Goal: Task Accomplishment & Management: Manage account settings

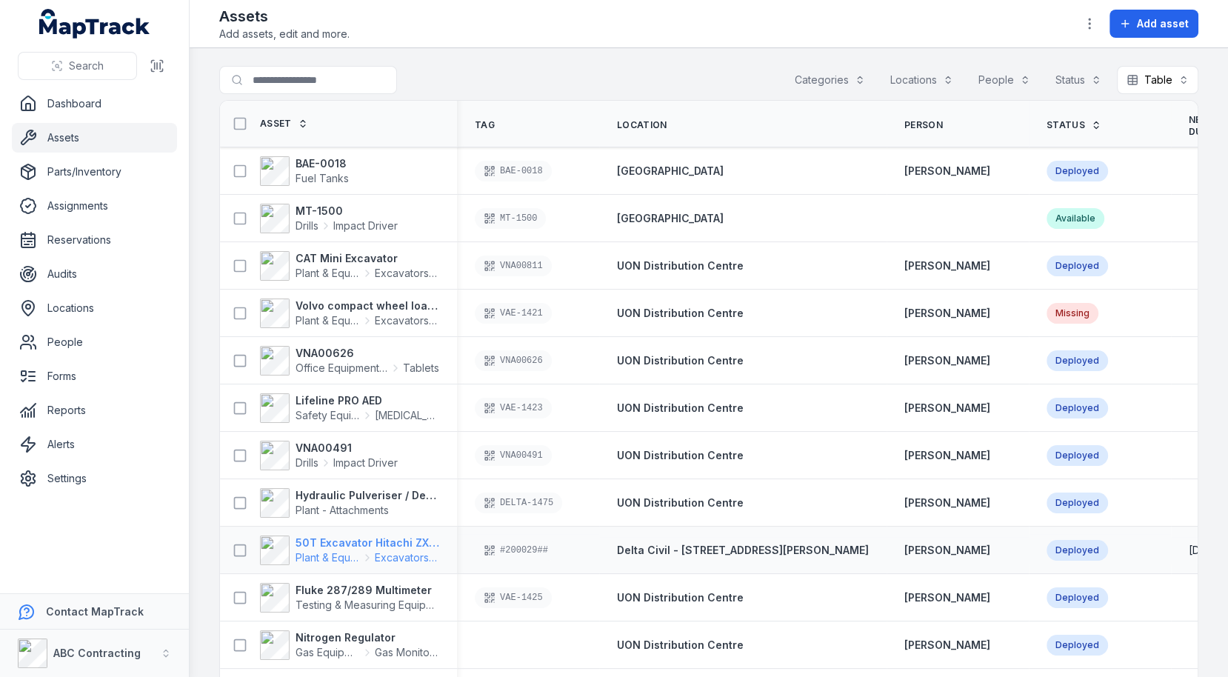
click at [337, 552] on span "Plant & Equipment" at bounding box center [328, 557] width 64 height 15
click at [790, 381] on td "UON Distribution Centre" at bounding box center [742, 360] width 287 height 47
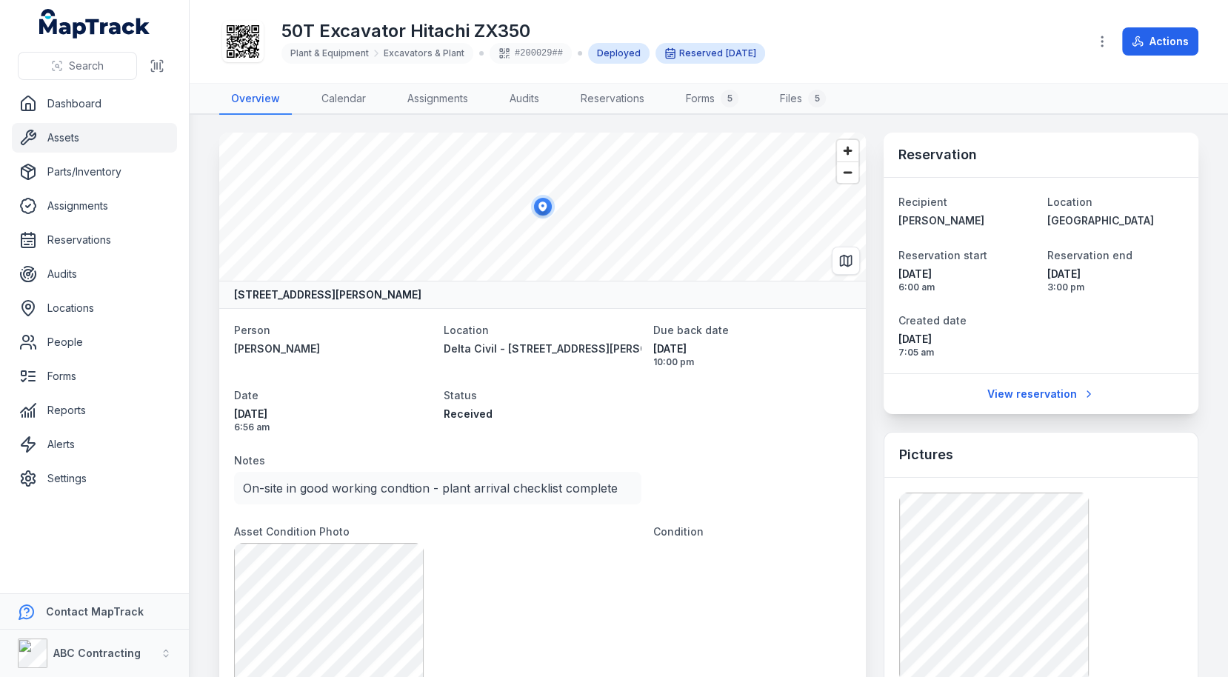
click at [119, 135] on link "Assets" at bounding box center [94, 138] width 165 height 30
click at [67, 484] on link "Settings" at bounding box center [94, 479] width 165 height 30
click at [112, 364] on link "Forms" at bounding box center [94, 376] width 165 height 30
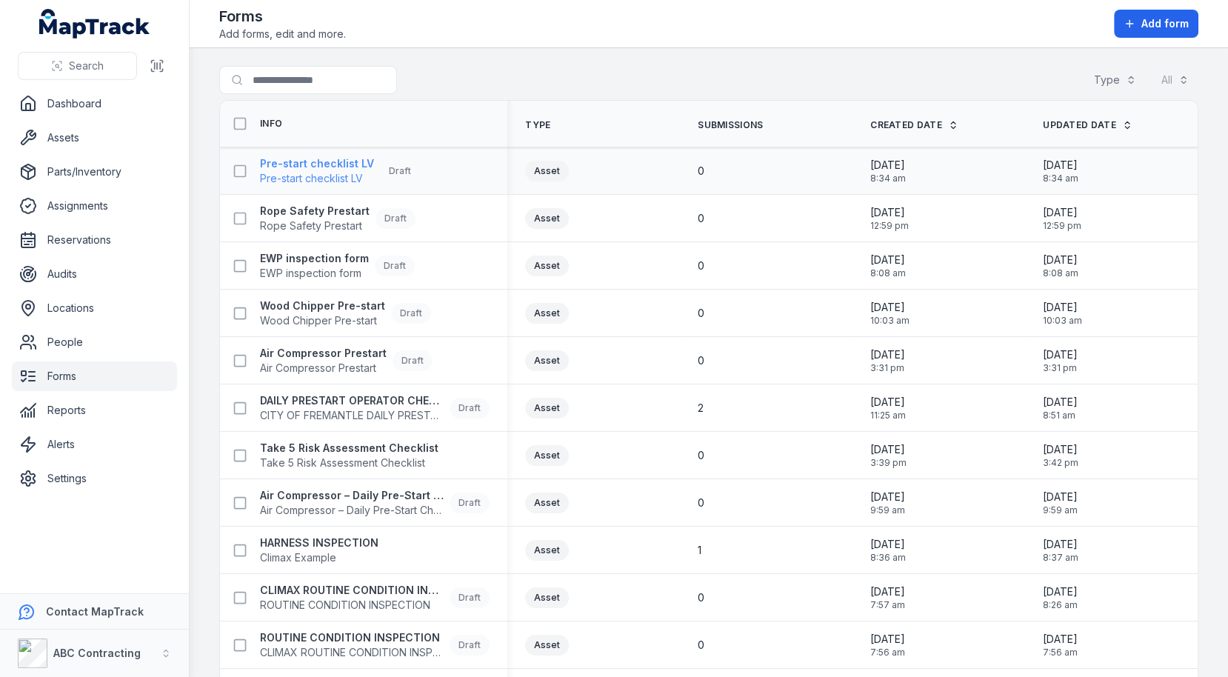
click at [360, 174] on span "Pre-start checklist LV" at bounding box center [317, 178] width 114 height 15
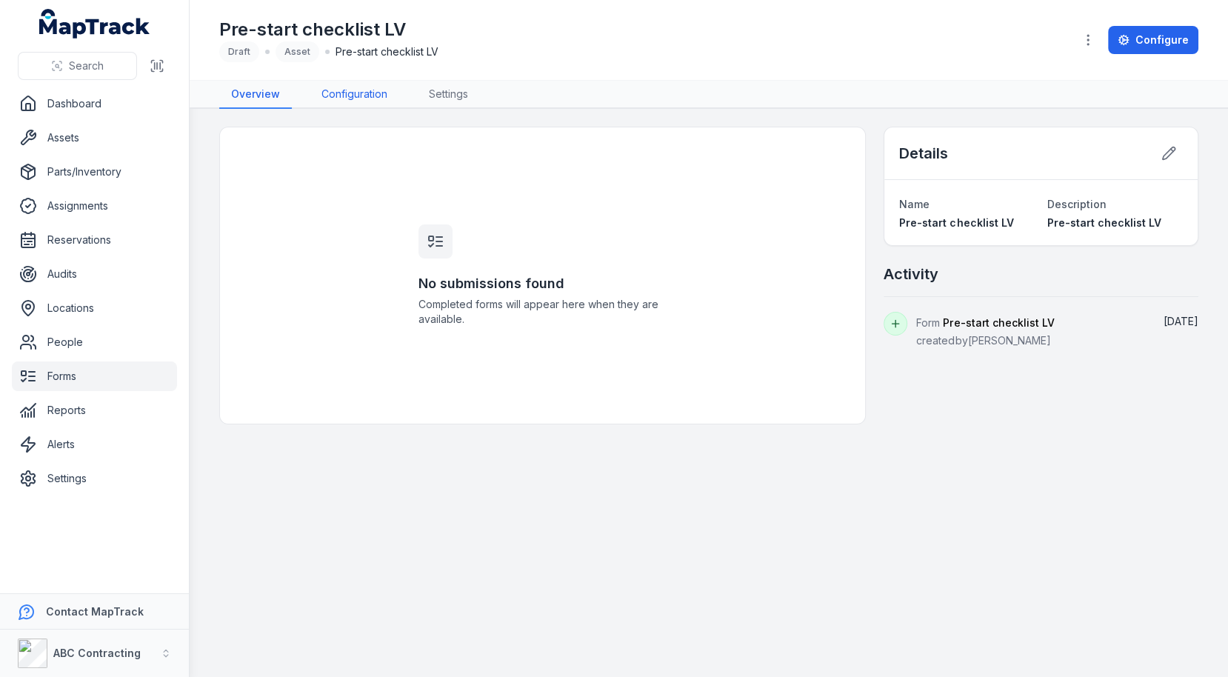
click at [372, 87] on link "Configuration" at bounding box center [355, 95] width 90 height 28
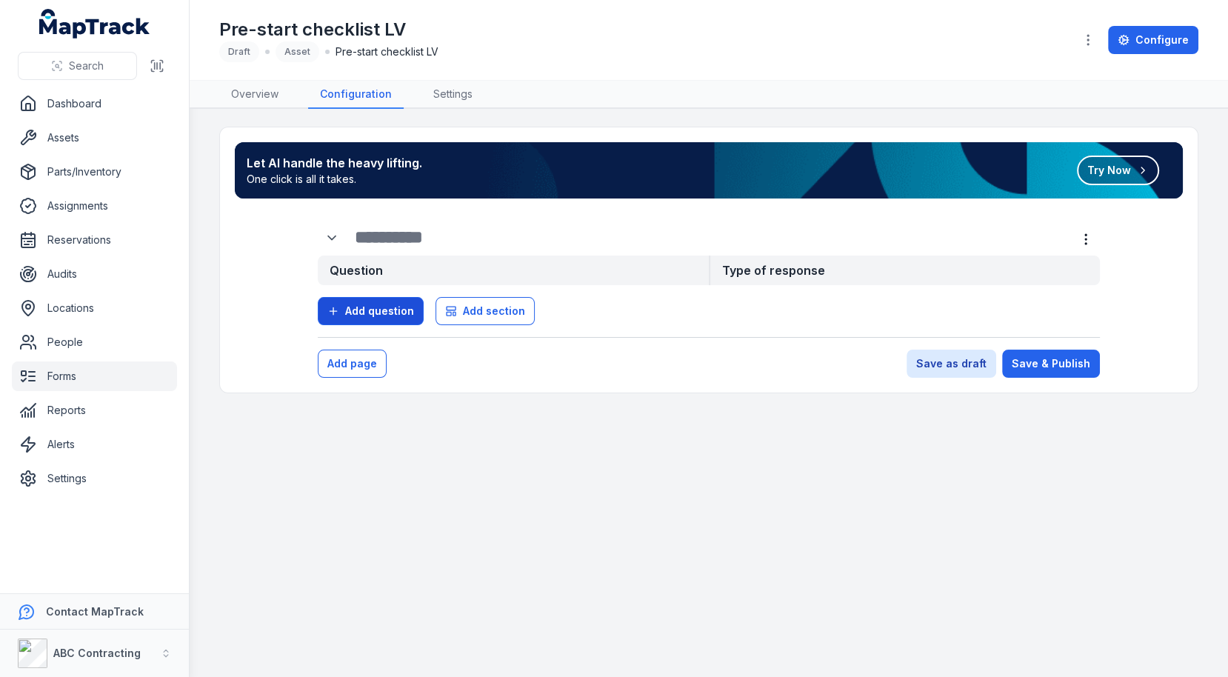
click at [381, 318] on button "Add question" at bounding box center [371, 311] width 106 height 28
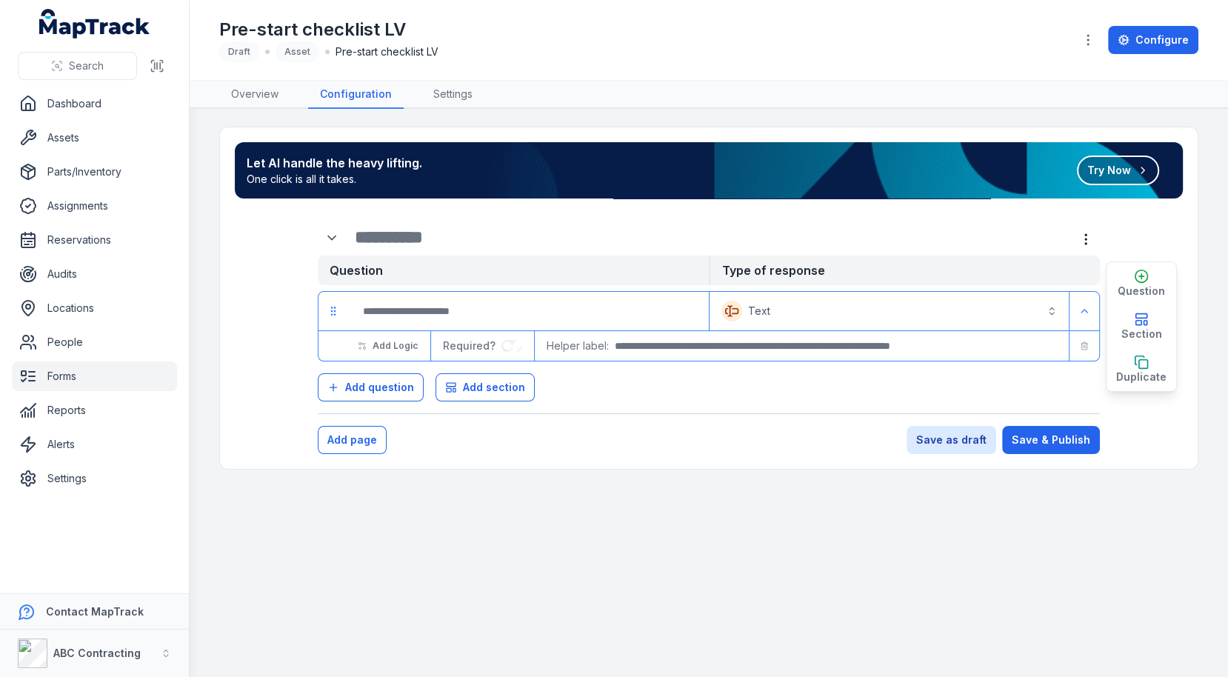
click at [789, 316] on button "Text *******" at bounding box center [889, 311] width 353 height 33
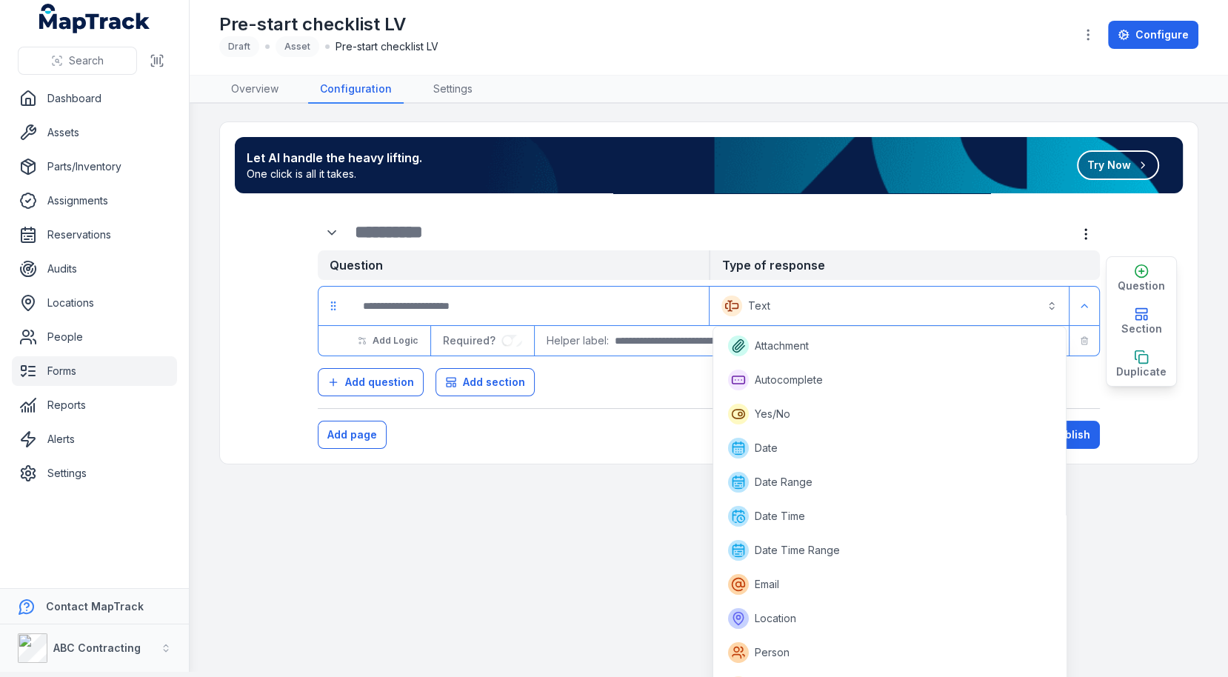
click at [627, 440] on form "Question Type of response Text ******* Add Logic Required? Helper label: Questi…" at bounding box center [709, 325] width 948 height 247
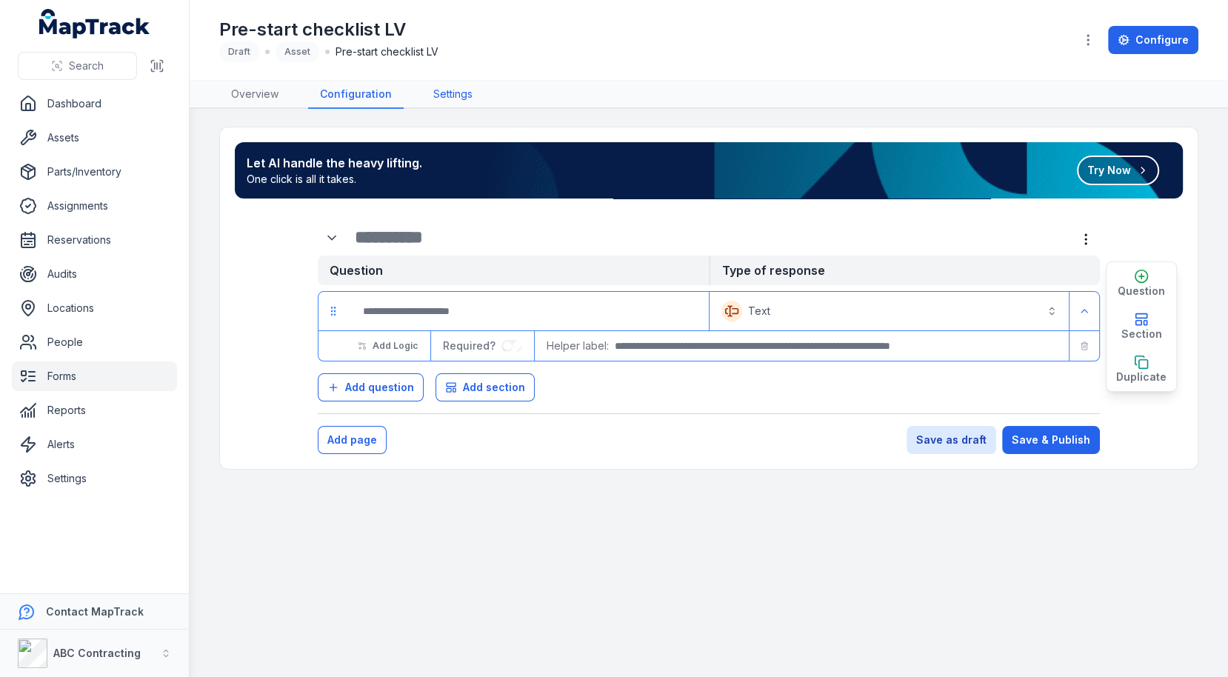
click at [467, 94] on link "Settings" at bounding box center [452, 95] width 63 height 28
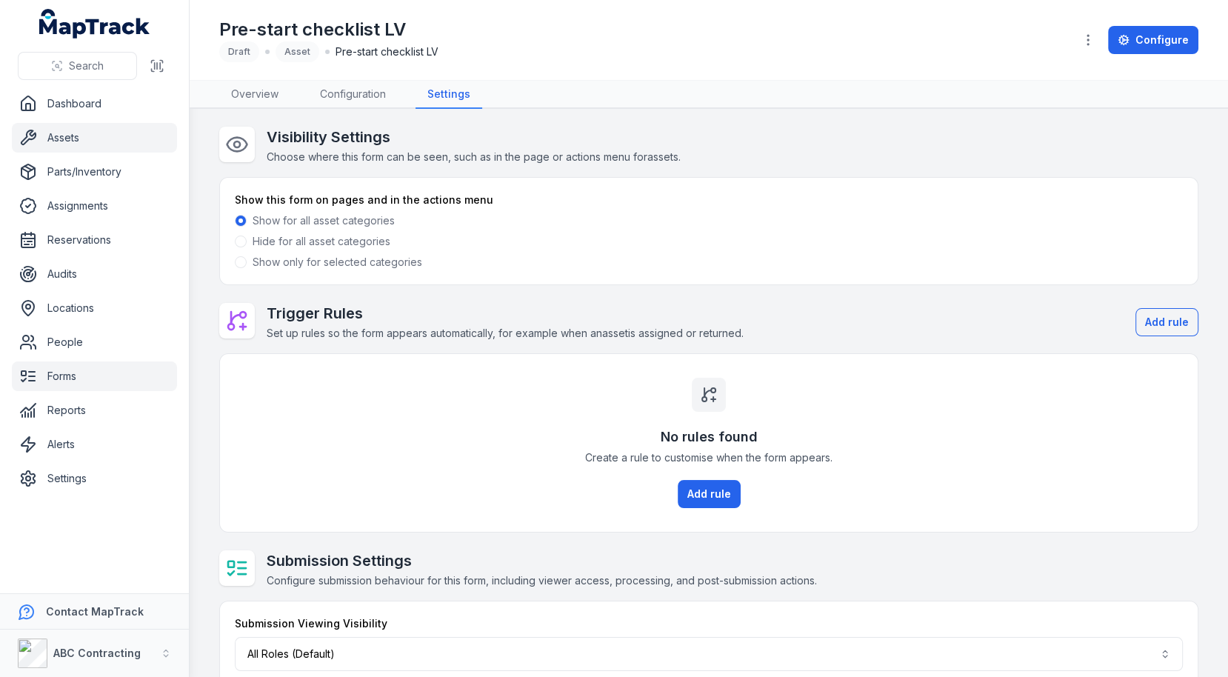
click at [95, 144] on link "Assets" at bounding box center [94, 138] width 165 height 30
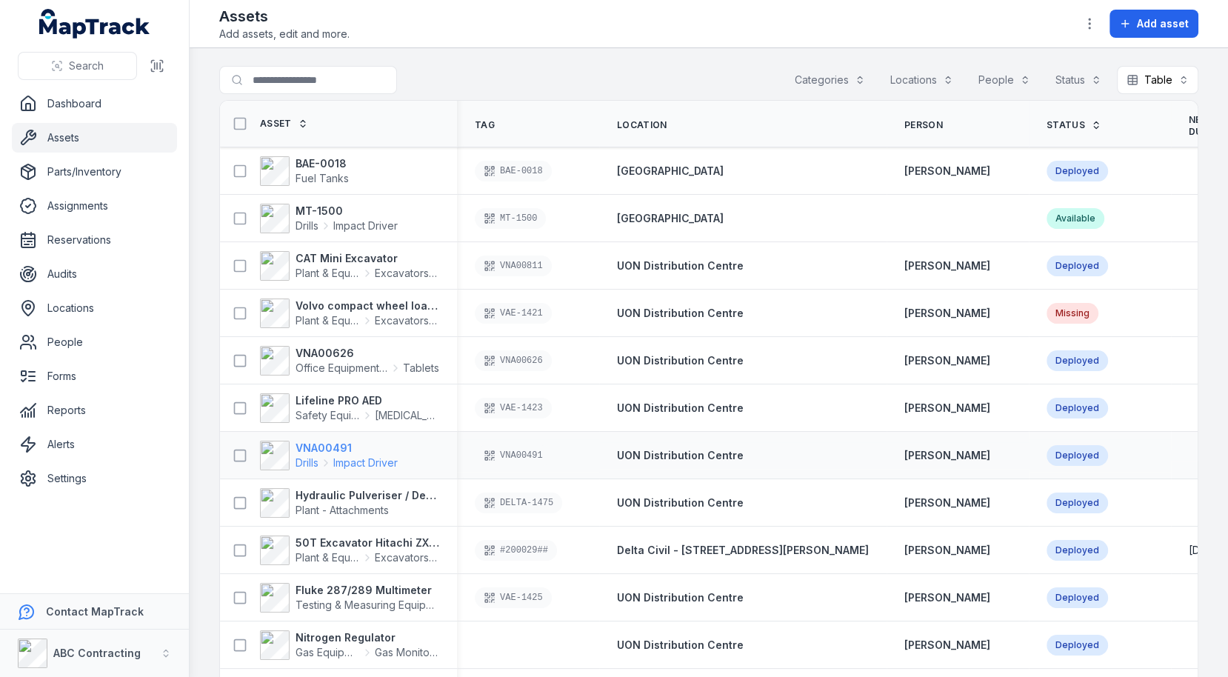
click at [327, 441] on strong "VNA00491" at bounding box center [347, 448] width 102 height 15
click at [331, 488] on strong "Hydraulic Pulveriser / Demolition Shear" at bounding box center [368, 495] width 144 height 15
click at [367, 542] on strong "50T Excavator Hitachi ZX350" at bounding box center [368, 542] width 144 height 15
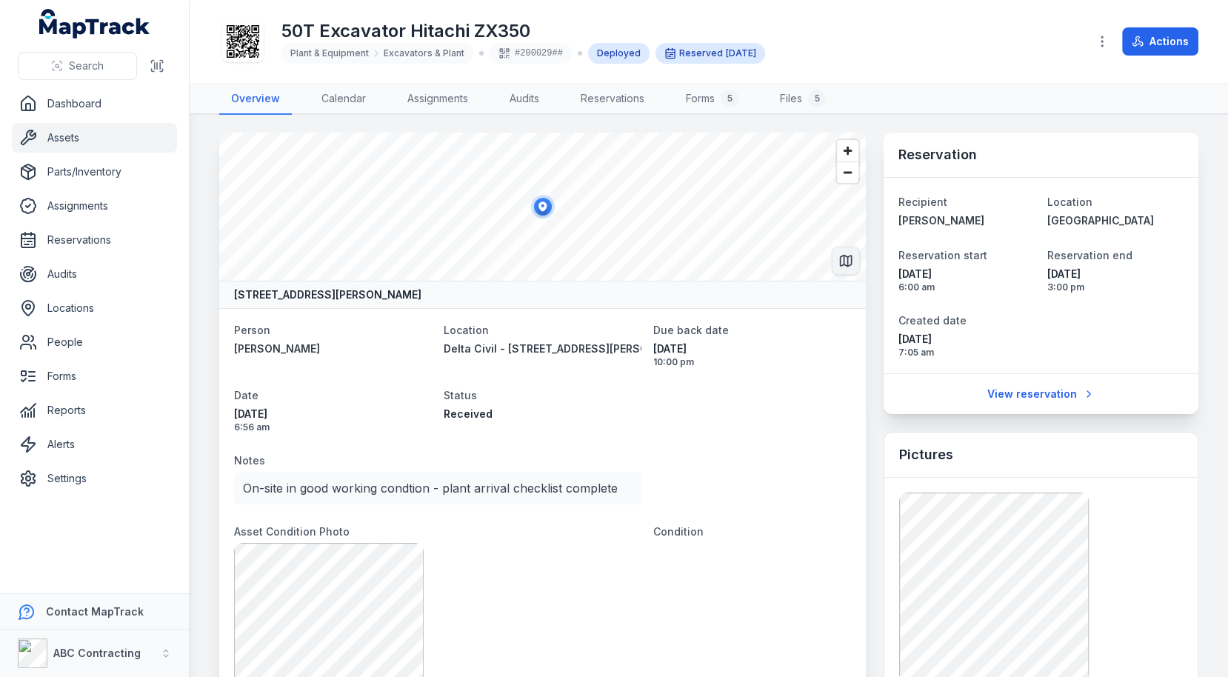
click at [847, 264] on icon "Switch to Map View" at bounding box center [846, 261] width 11 height 11
click at [847, 264] on icon "Switch to Satellite View" at bounding box center [846, 261] width 5 height 13
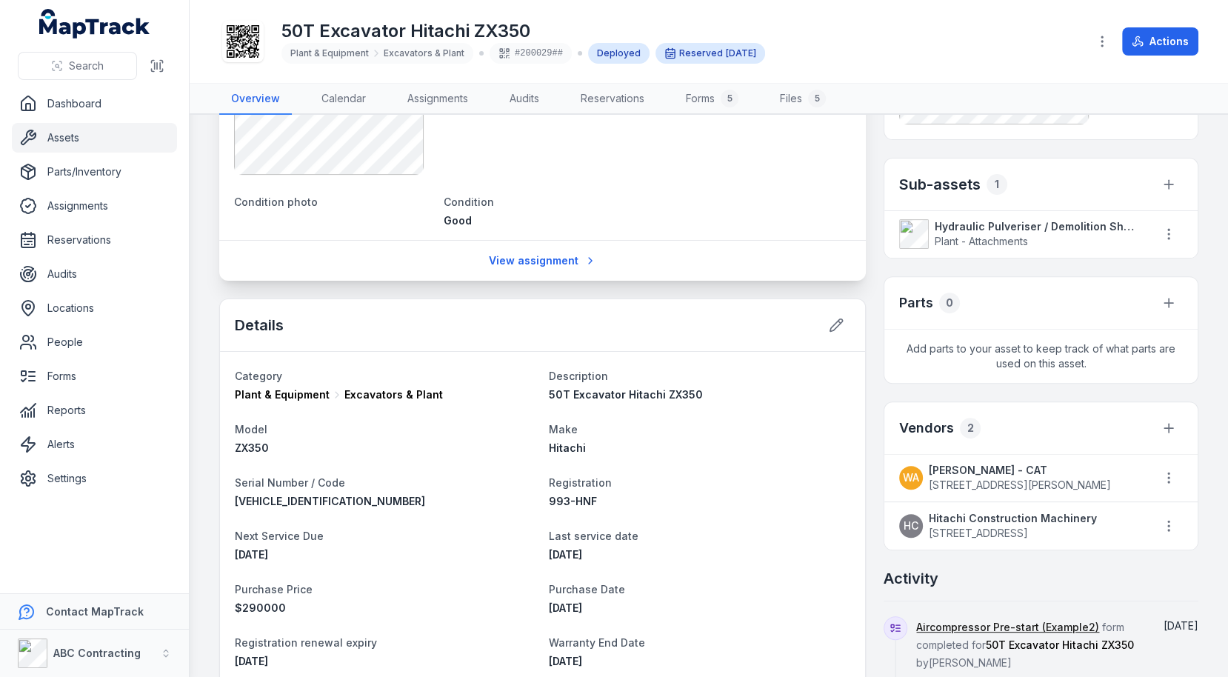
scroll to position [618, 0]
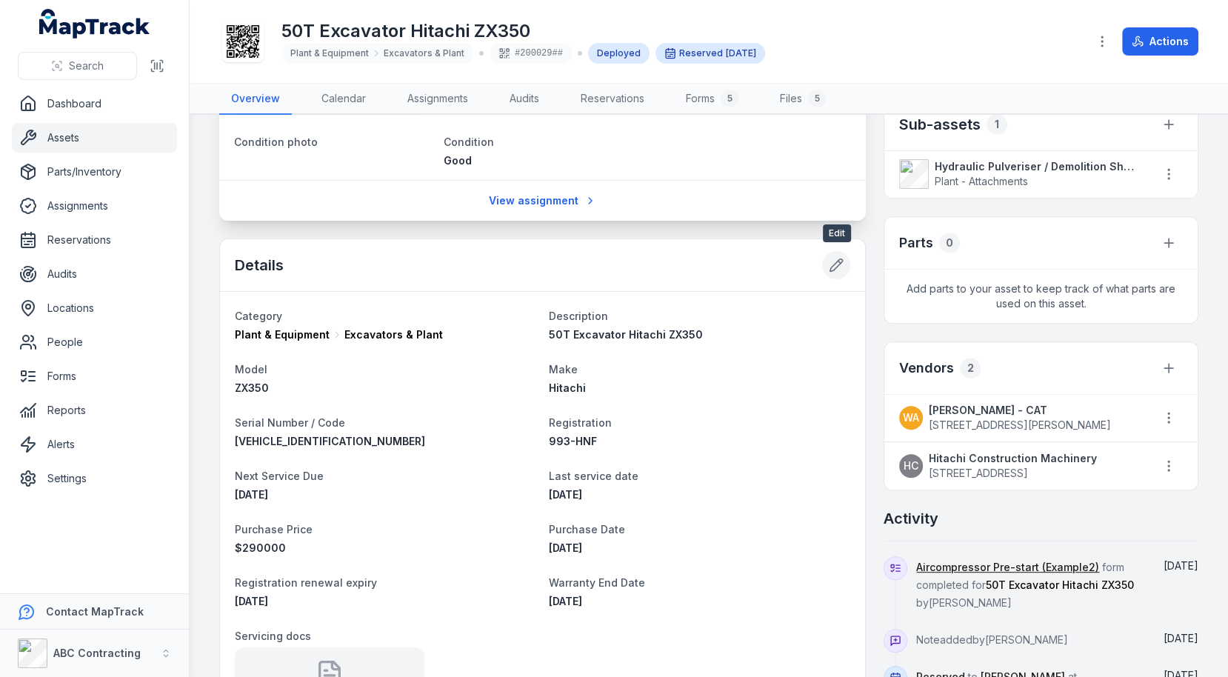
click at [838, 264] on icon at bounding box center [836, 265] width 15 height 15
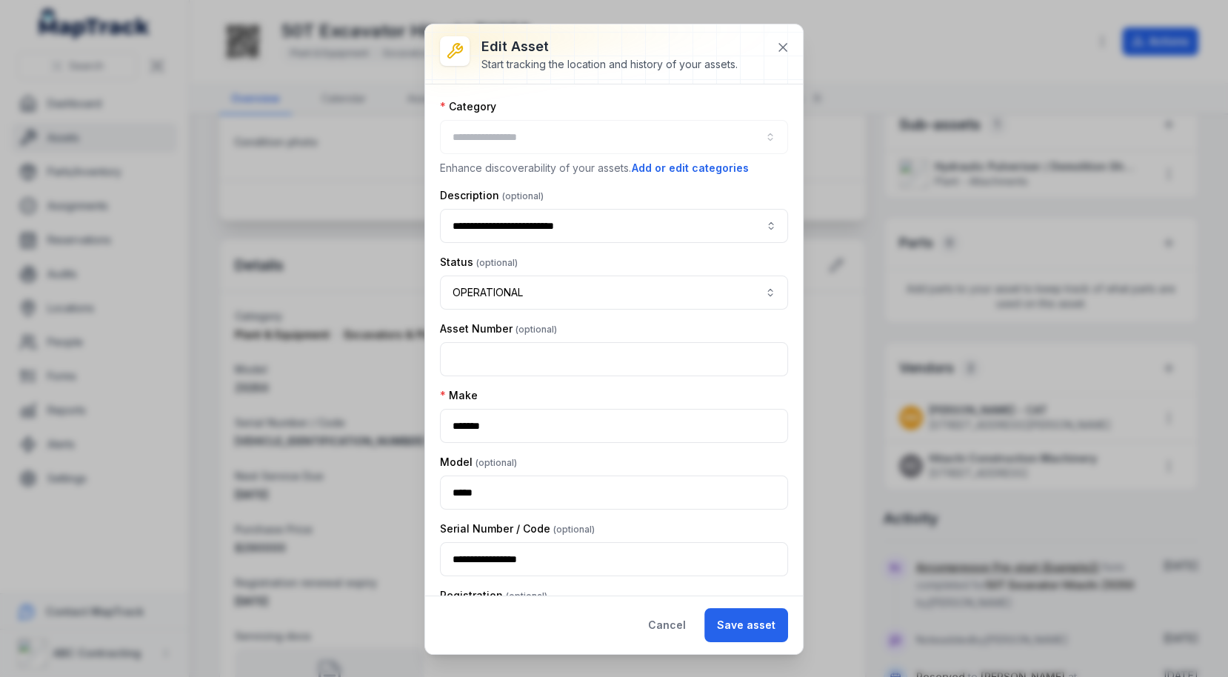
type input "**********"
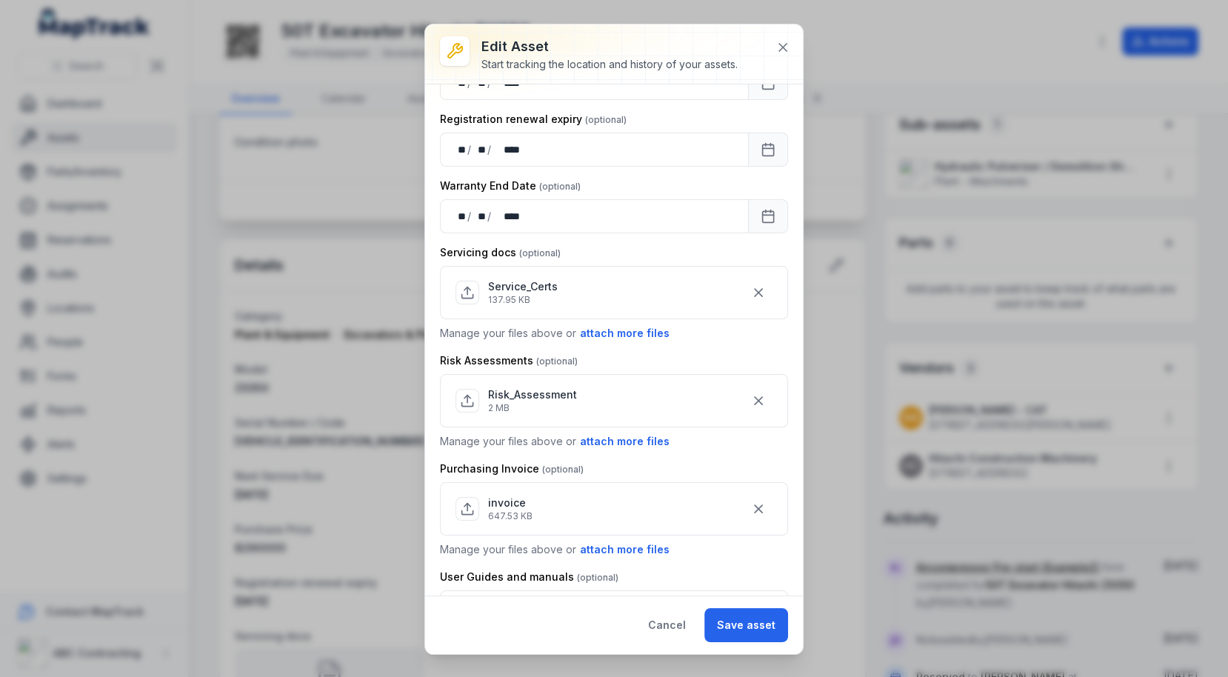
scroll to position [764, 0]
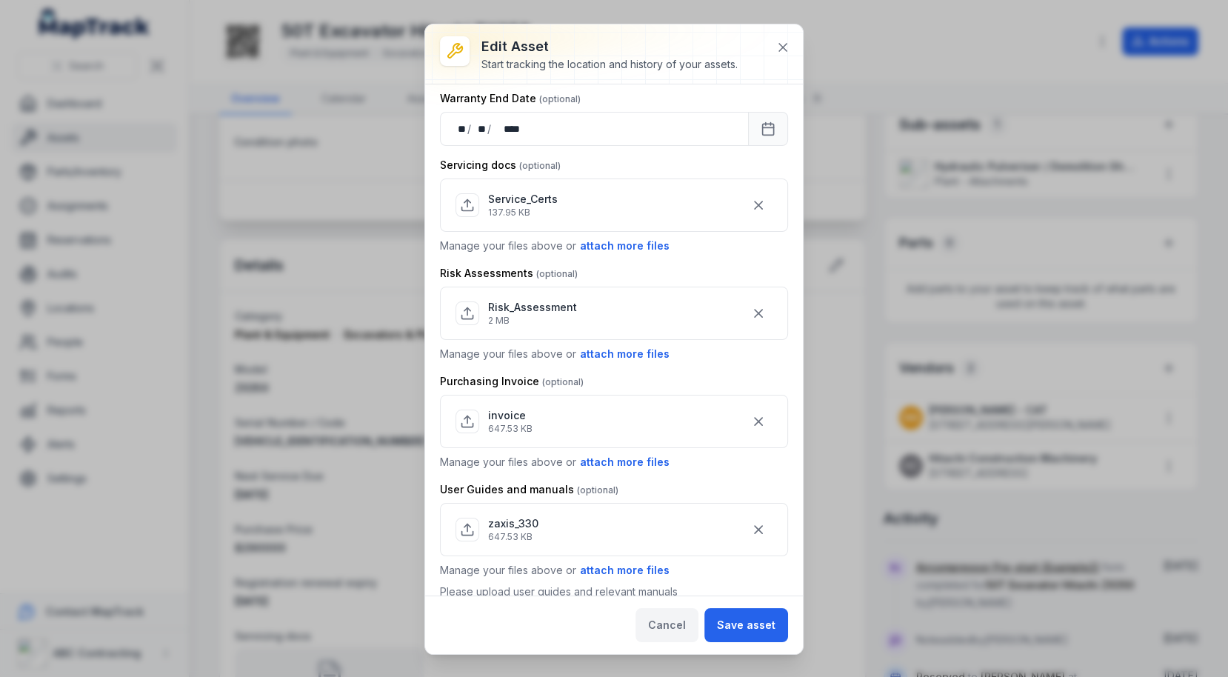
click at [661, 618] on button "Cancel" at bounding box center [666, 625] width 63 height 34
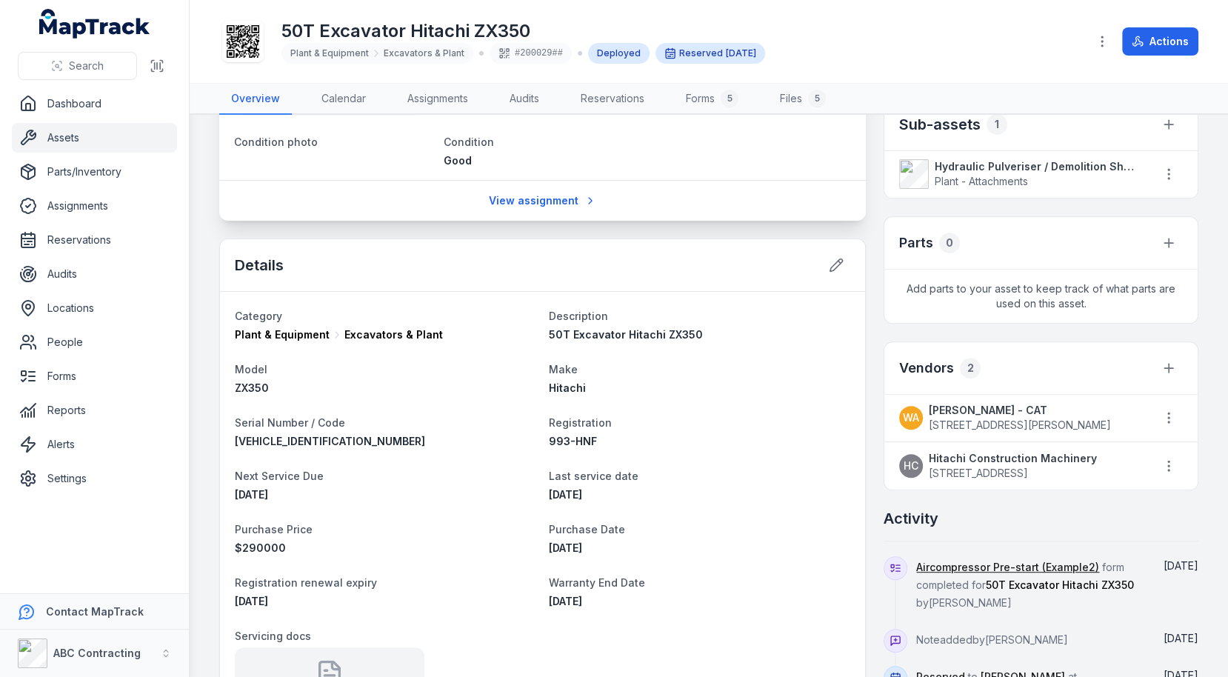
click at [78, 144] on link "Assets" at bounding box center [94, 138] width 165 height 30
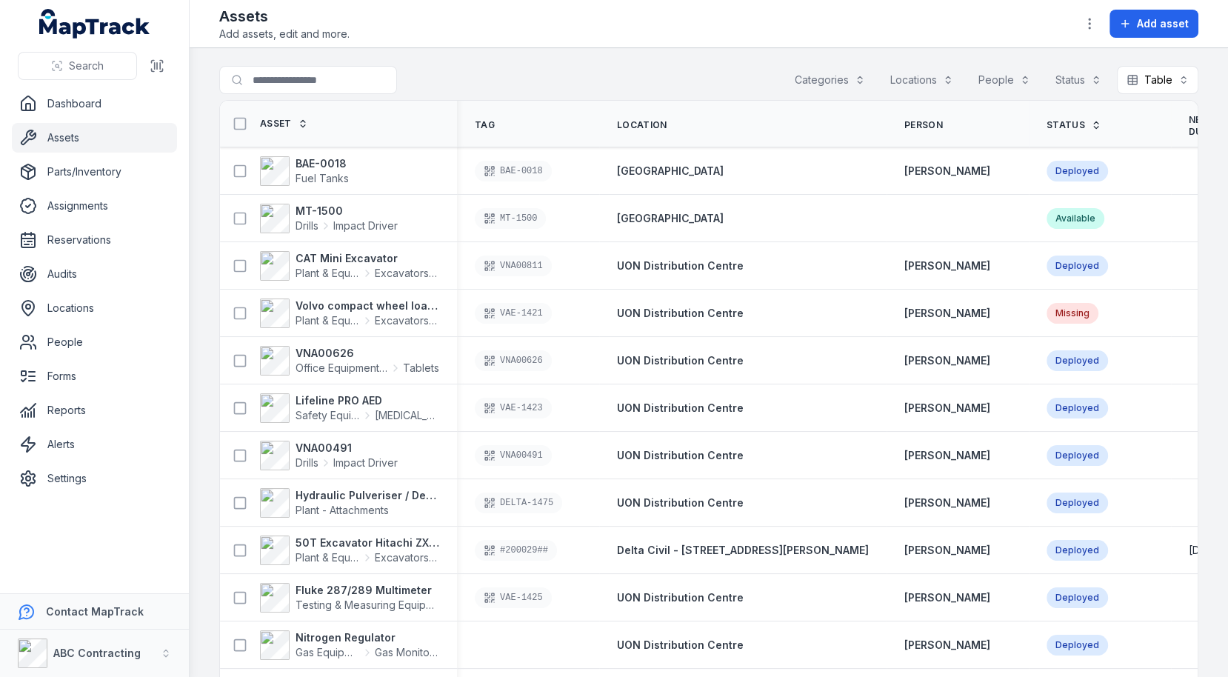
click at [698, 115] on th "Location" at bounding box center [742, 124] width 287 height 47
click at [1095, 22] on icon "button" at bounding box center [1089, 23] width 15 height 15
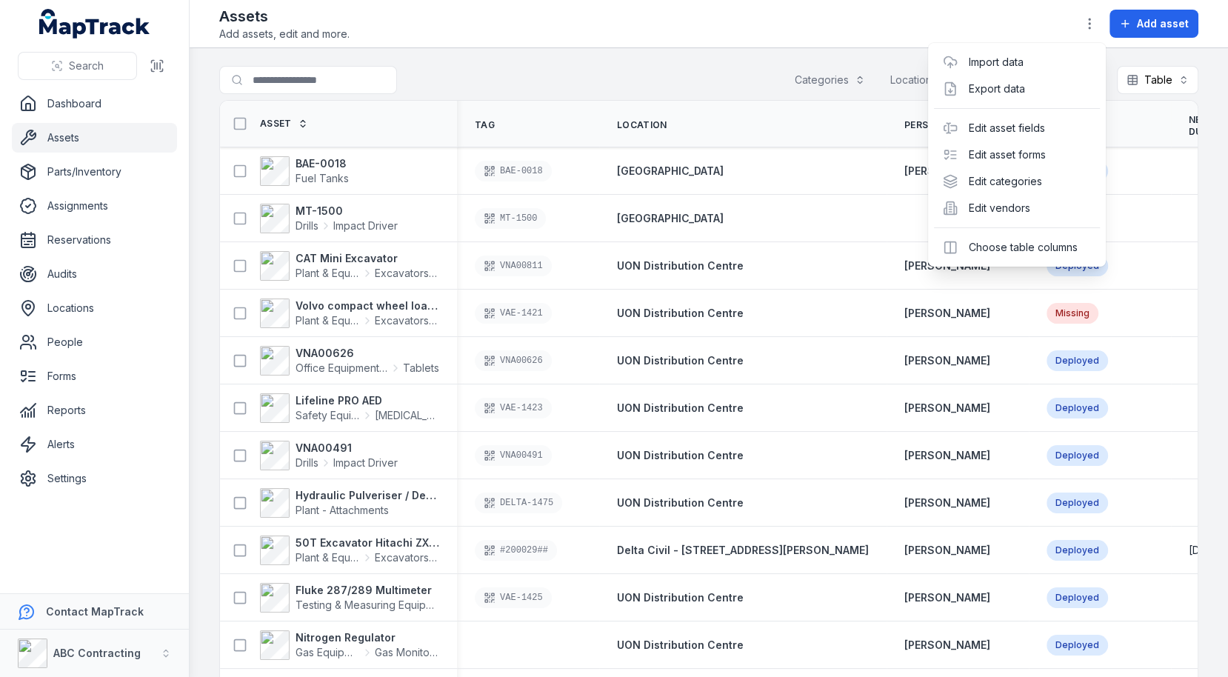
click at [885, 46] on header "Toggle Navigation Assets Add assets, edit and more. Add asset" at bounding box center [709, 24] width 1038 height 48
